Goal: Information Seeking & Learning: Learn about a topic

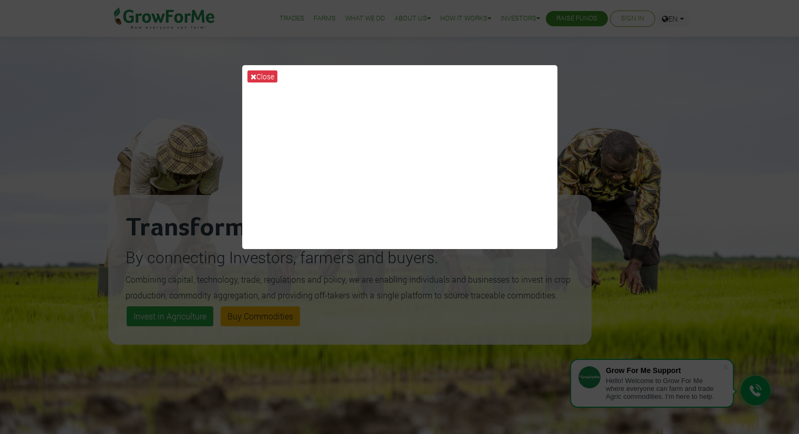
click at [477, 257] on div "Close" at bounding box center [399, 217] width 799 height 434
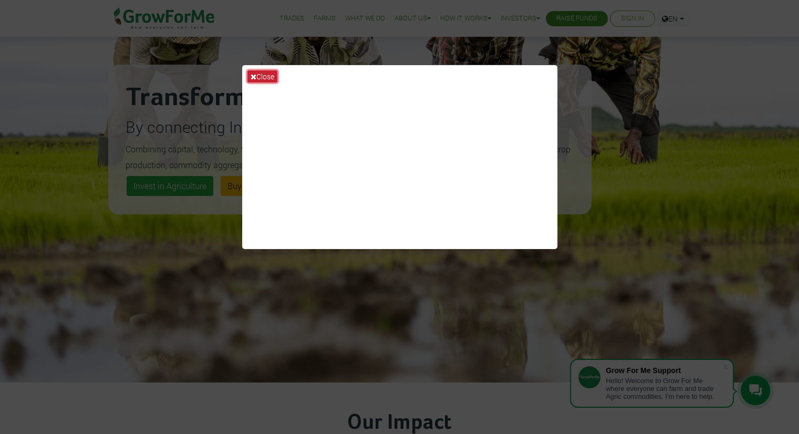
click at [263, 76] on button "Close" at bounding box center [262, 76] width 30 height 12
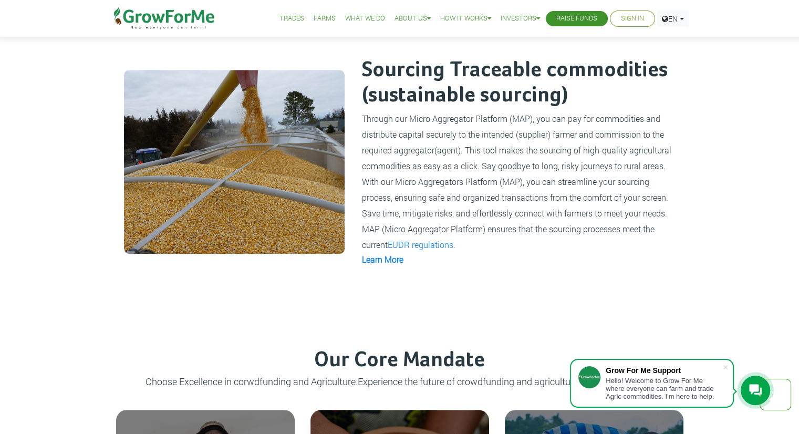
scroll to position [745, 0]
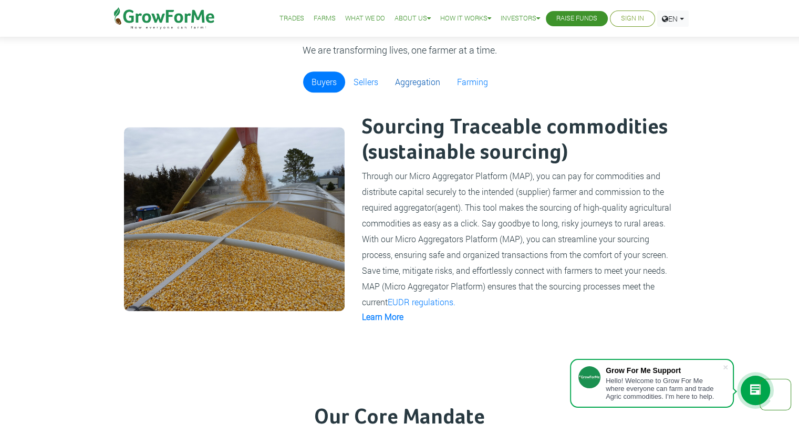
click at [419, 87] on link "Aggregation" at bounding box center [418, 81] width 62 height 21
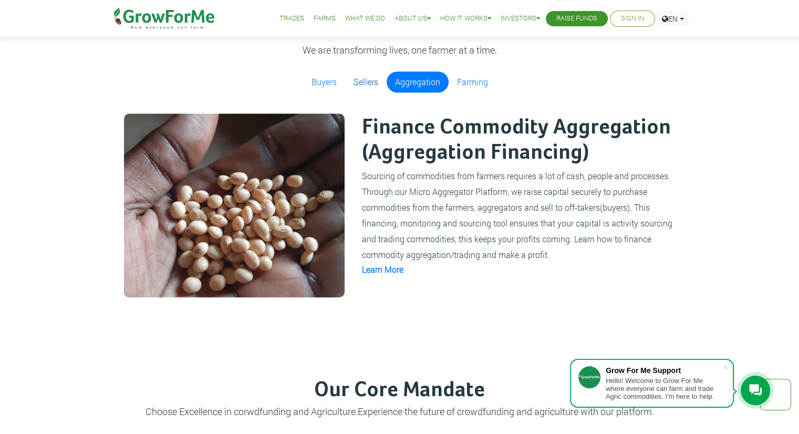
click at [374, 87] on link "Sellers" at bounding box center [366, 81] width 42 height 21
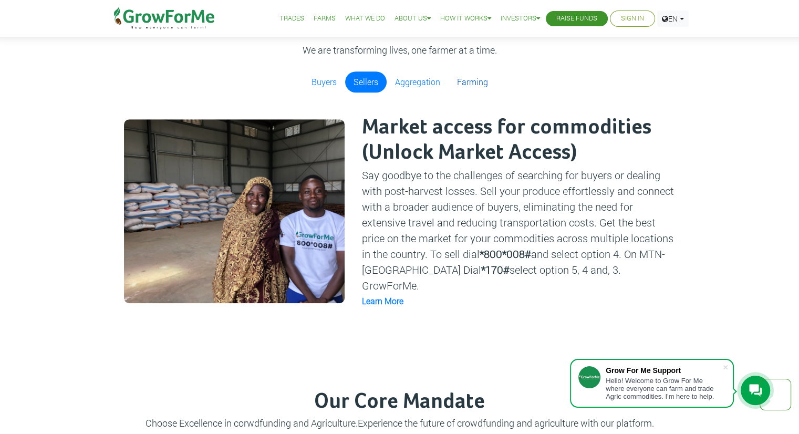
click at [475, 79] on link "Farming" at bounding box center [473, 81] width 48 height 21
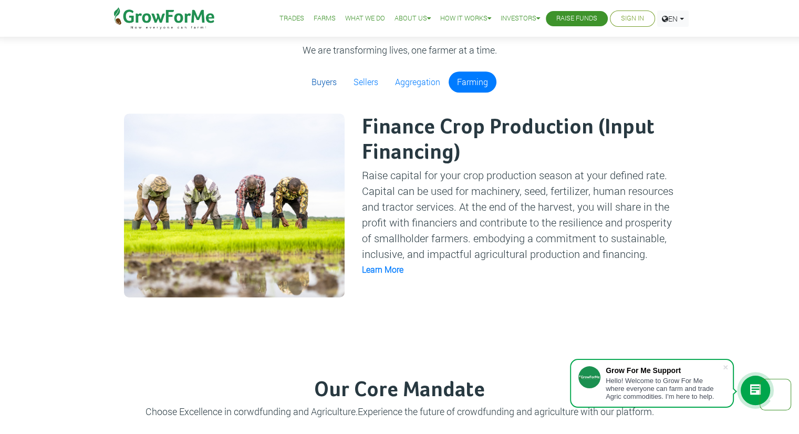
click at [329, 80] on link "Buyers" at bounding box center [324, 81] width 42 height 21
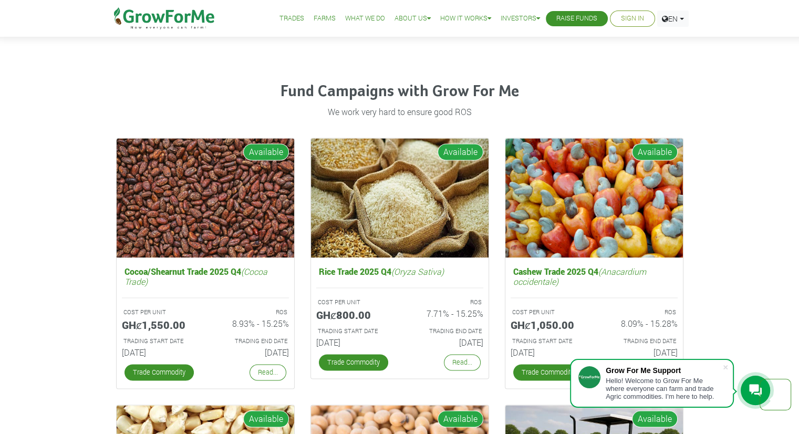
scroll to position [1425, 0]
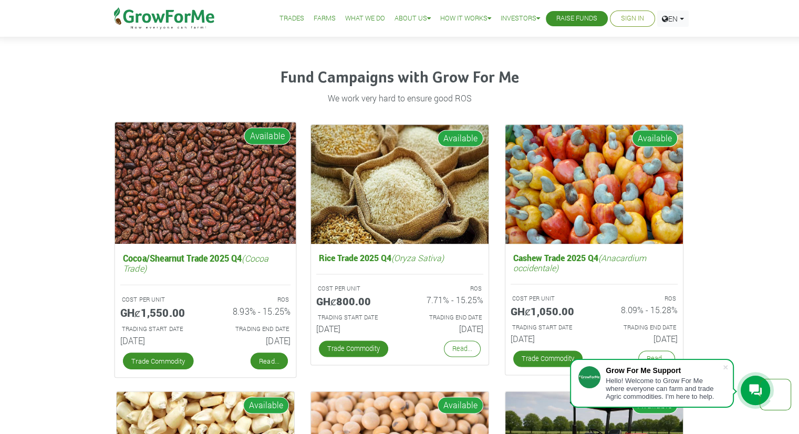
click at [263, 357] on link "Read..." at bounding box center [268, 360] width 37 height 17
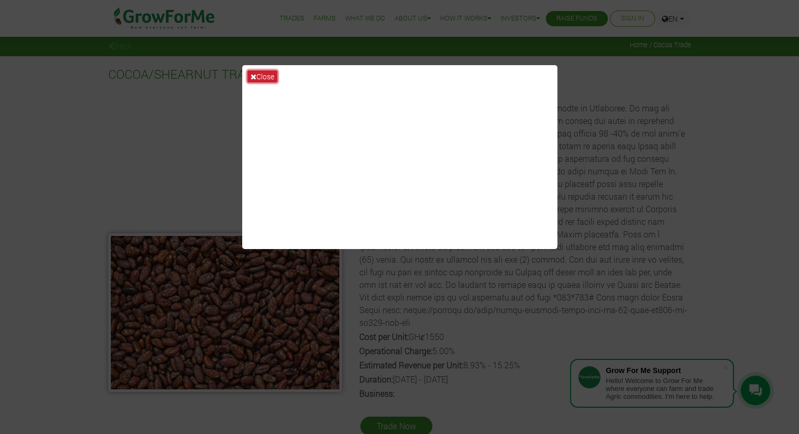
click at [263, 77] on button "Close" at bounding box center [262, 76] width 30 height 12
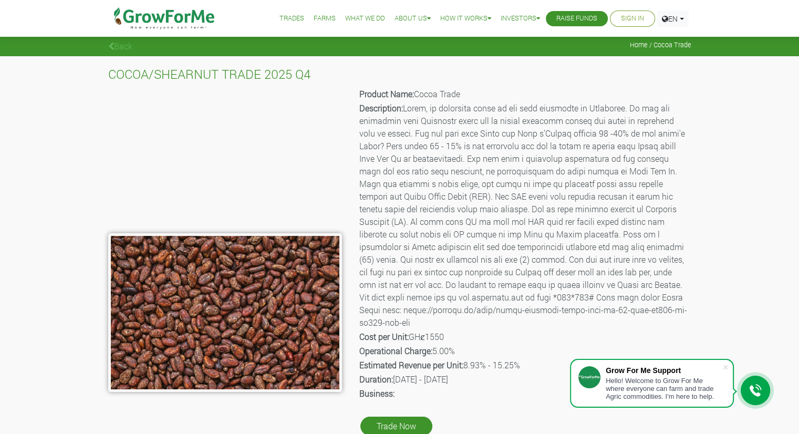
click at [170, 8] on img at bounding box center [165, 18] width 108 height 37
